Goal: Task Accomplishment & Management: Manage account settings

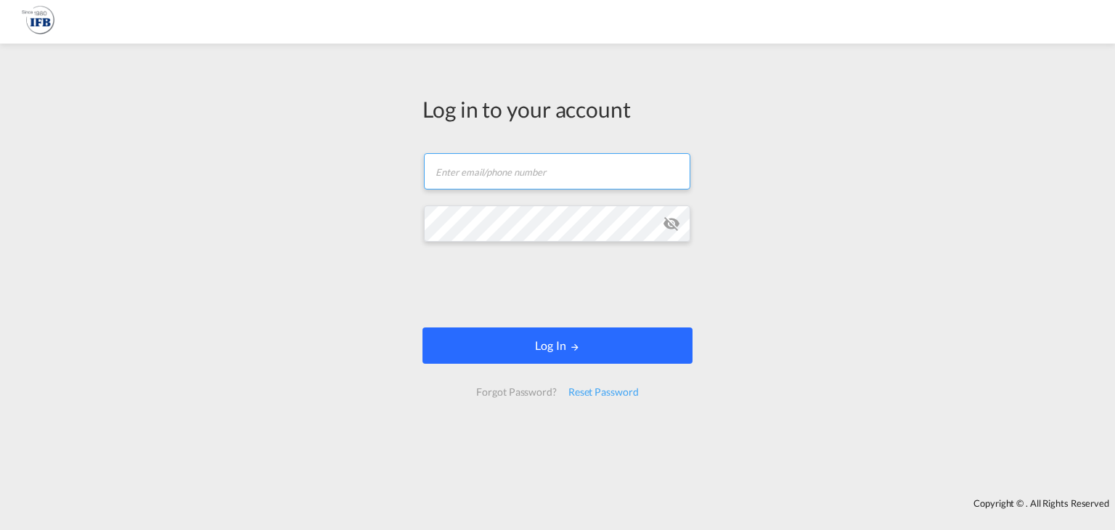
type input "[EMAIL_ADDRESS][DOMAIN_NAME]"
click at [523, 340] on button "Log In" at bounding box center [558, 346] width 270 height 36
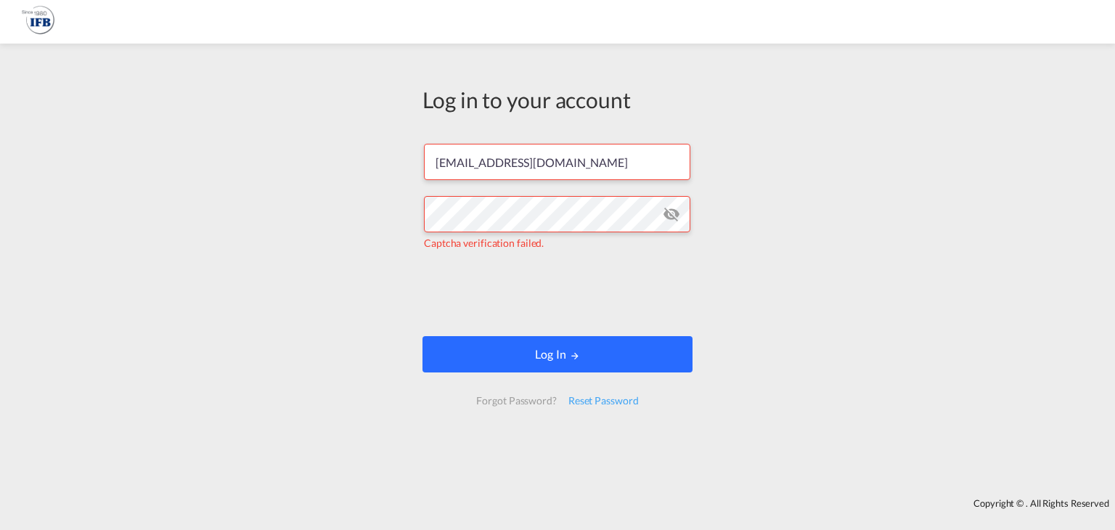
click at [506, 349] on button "Log In" at bounding box center [558, 354] width 270 height 36
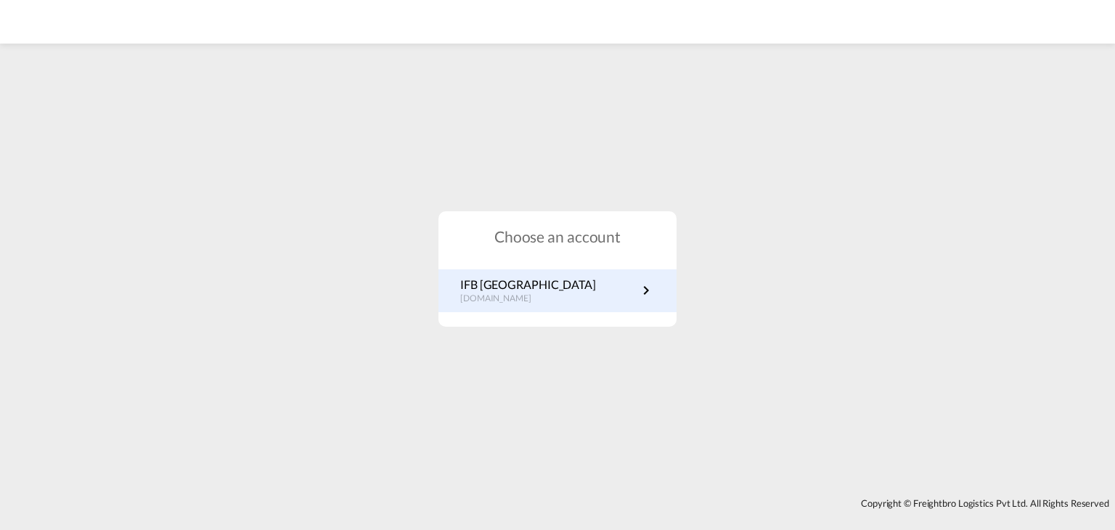
click at [574, 278] on link "IFB Poland [DOMAIN_NAME]" at bounding box center [557, 291] width 195 height 28
